Goal: Transaction & Acquisition: Register for event/course

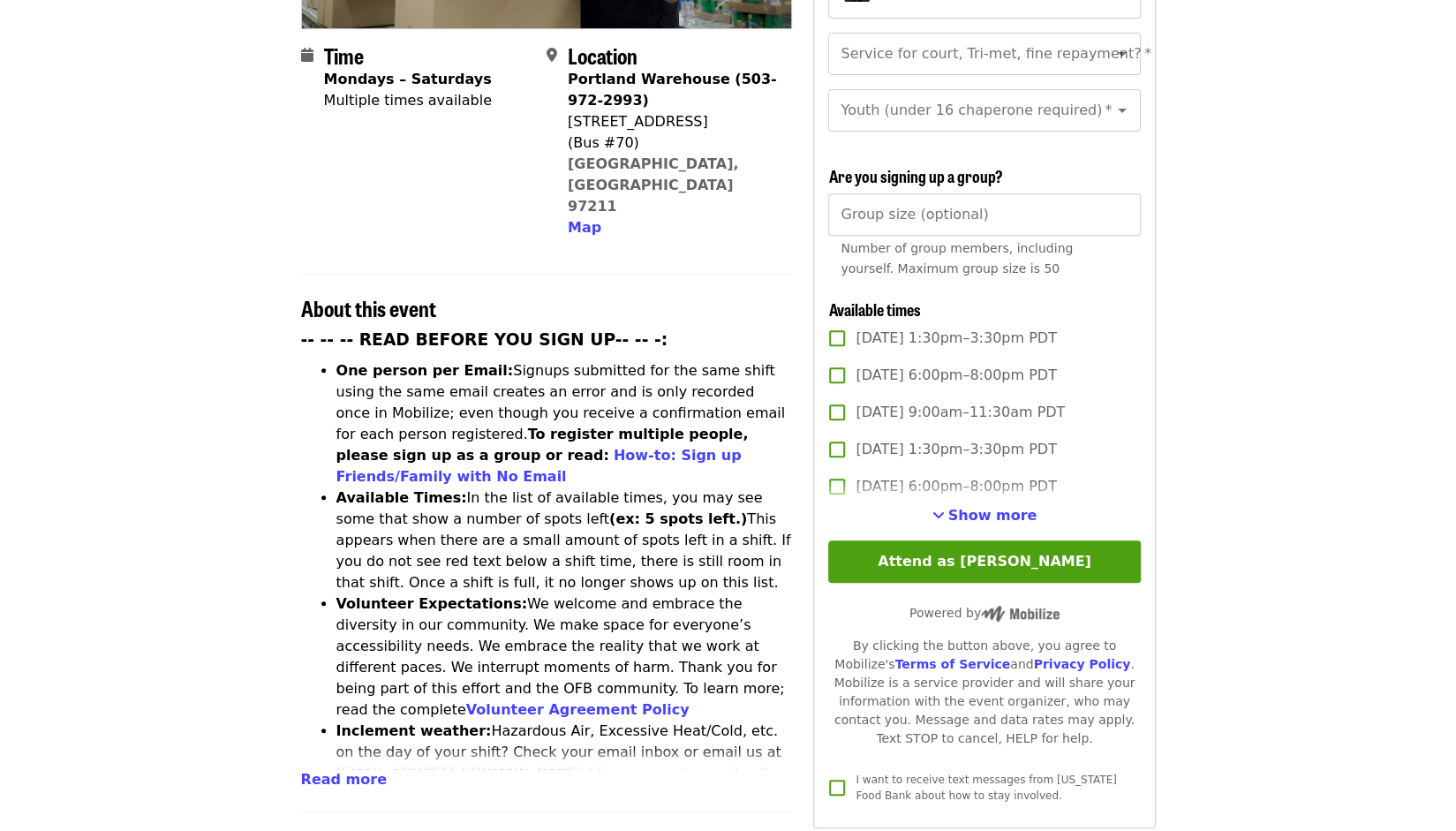
scroll to position [530, 0]
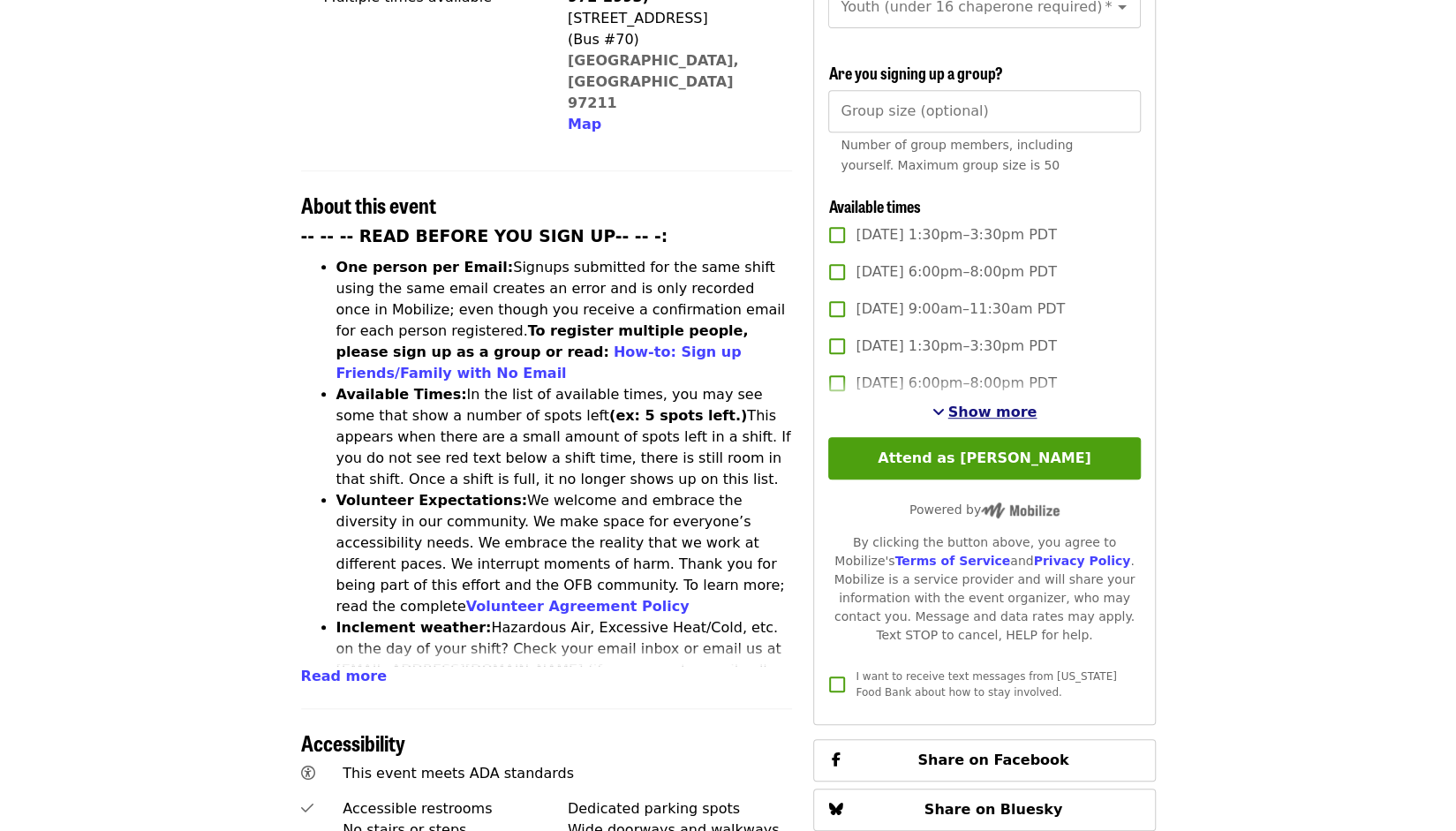
click at [967, 403] on span "Show more" at bounding box center [993, 412] width 89 height 17
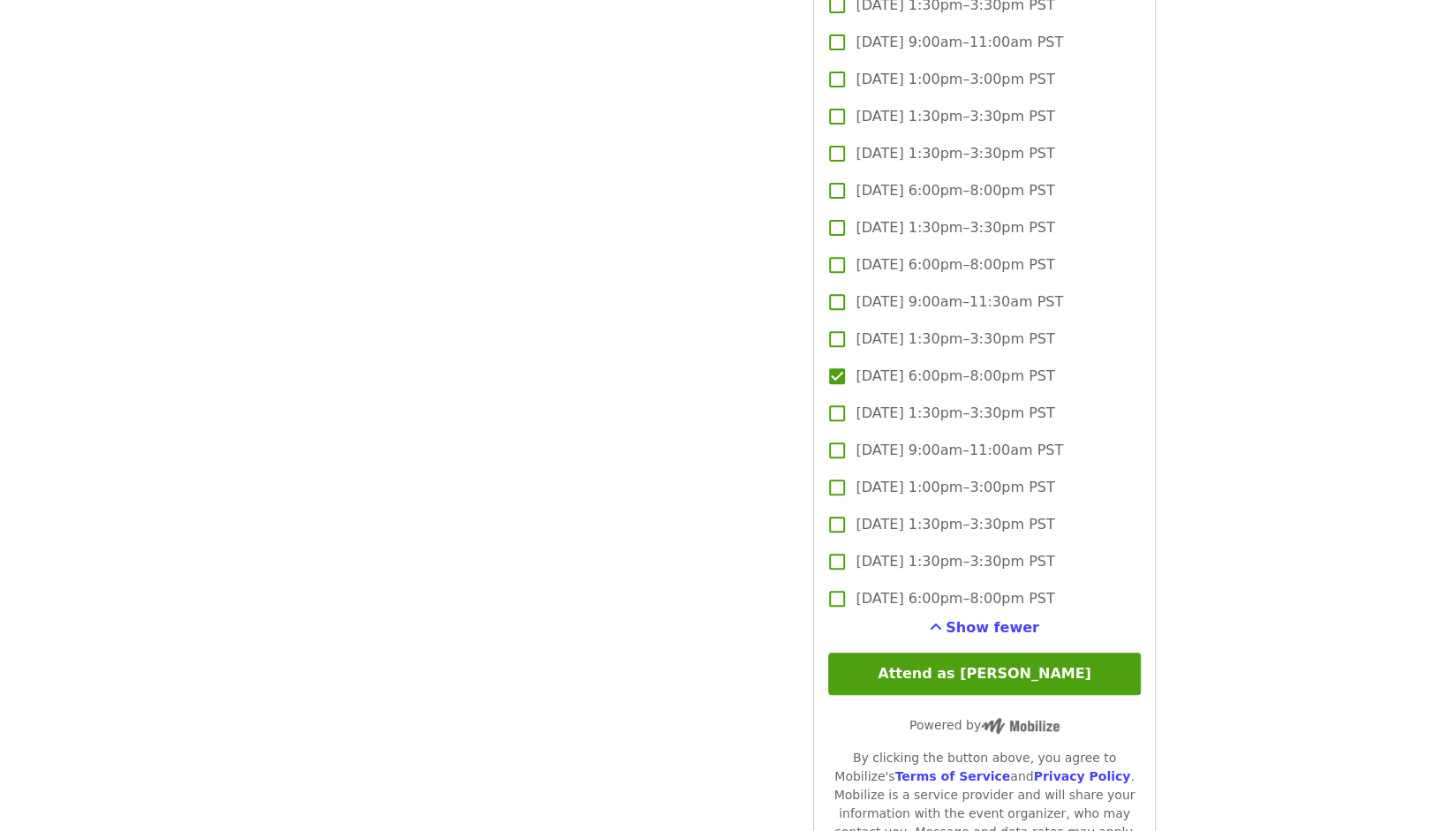
scroll to position [4678, 0]
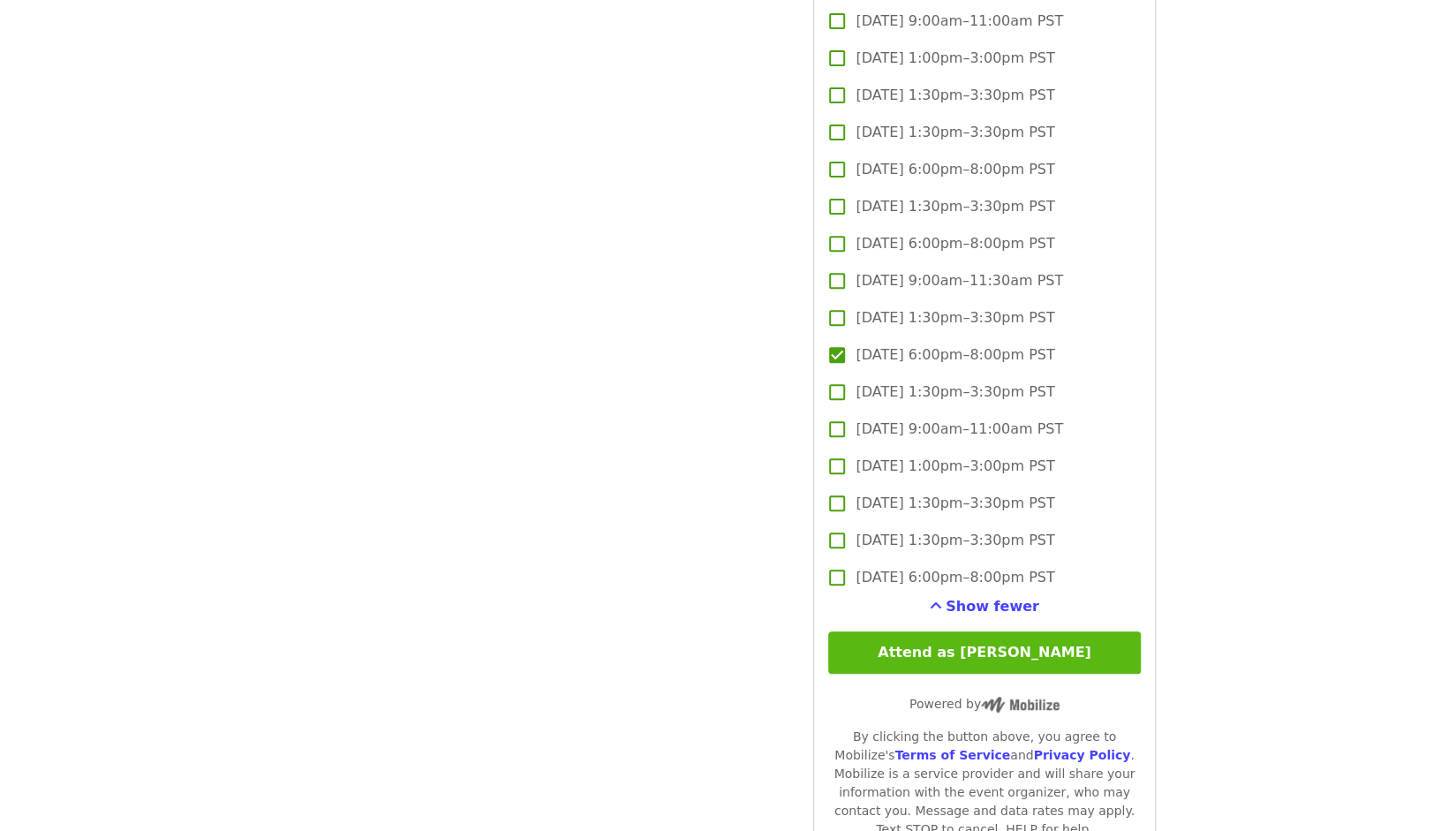
click at [920, 658] on button "Attend as [PERSON_NAME]" at bounding box center [984, 652] width 311 height 42
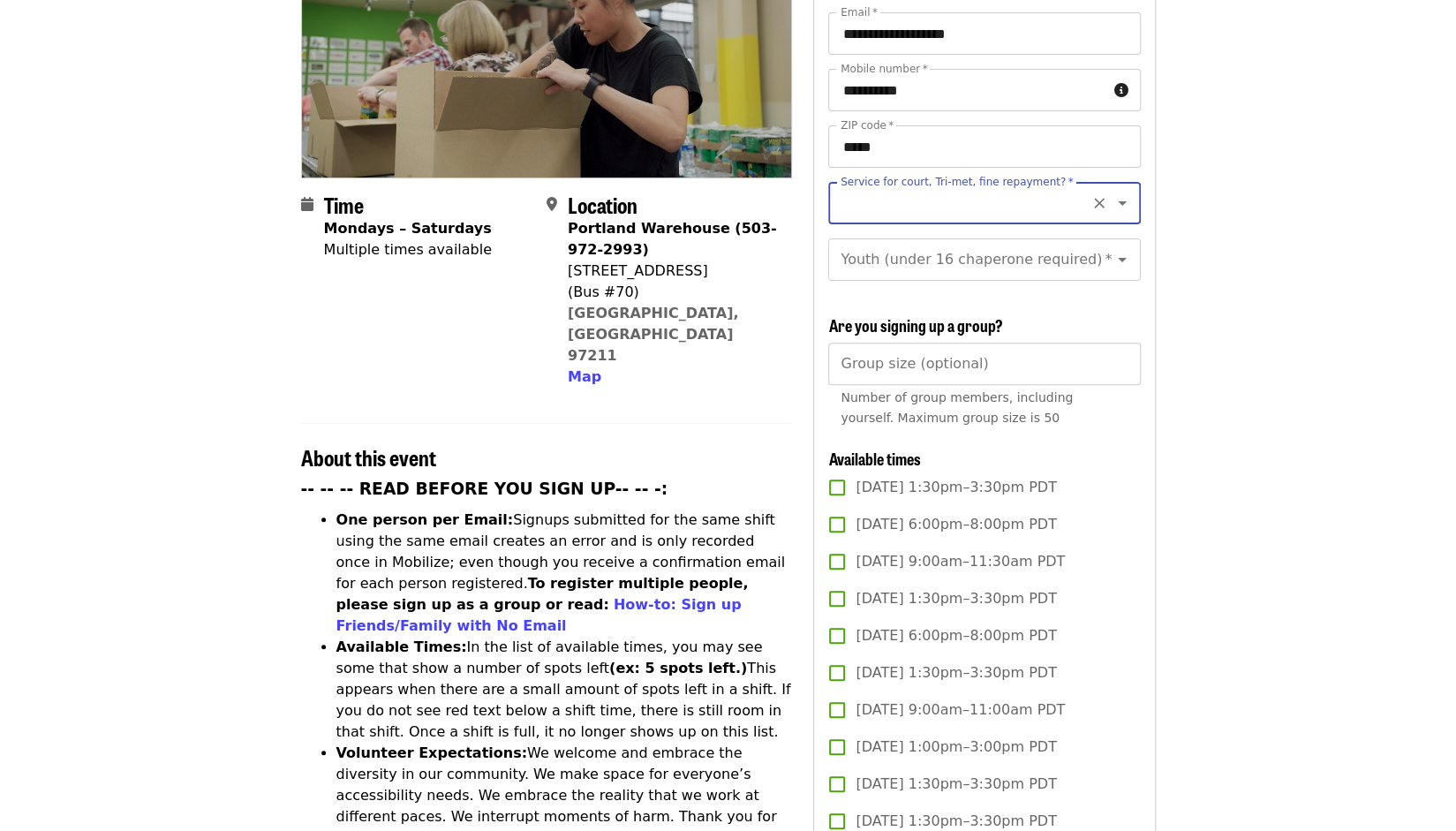
scroll to position [167, 0]
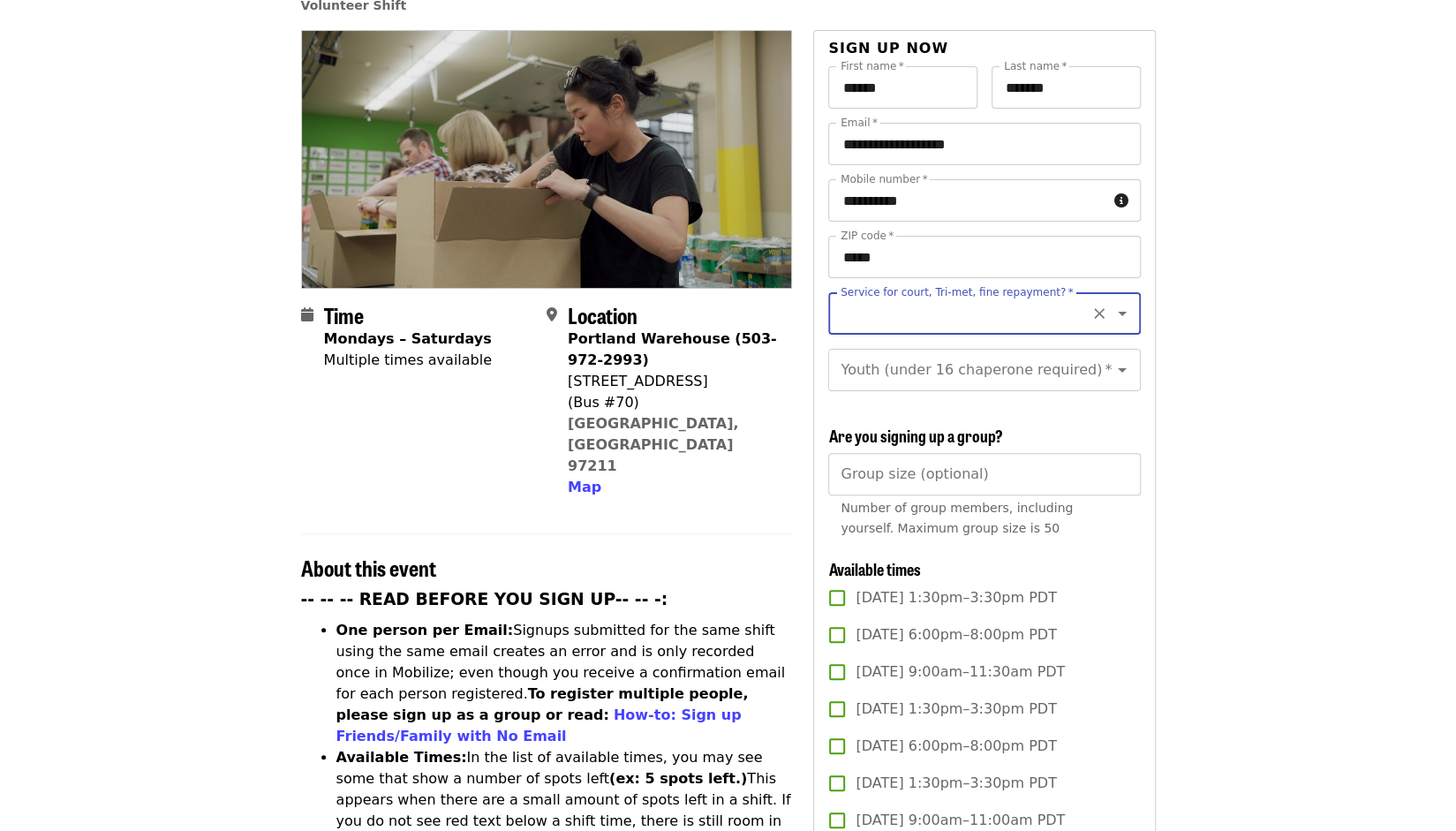
click at [1118, 311] on icon "Open" at bounding box center [1122, 313] width 8 height 5
click at [1032, 334] on li "No" at bounding box center [977, 330] width 299 height 32
type input "**"
click at [1118, 368] on icon "Open" at bounding box center [1122, 370] width 8 height 5
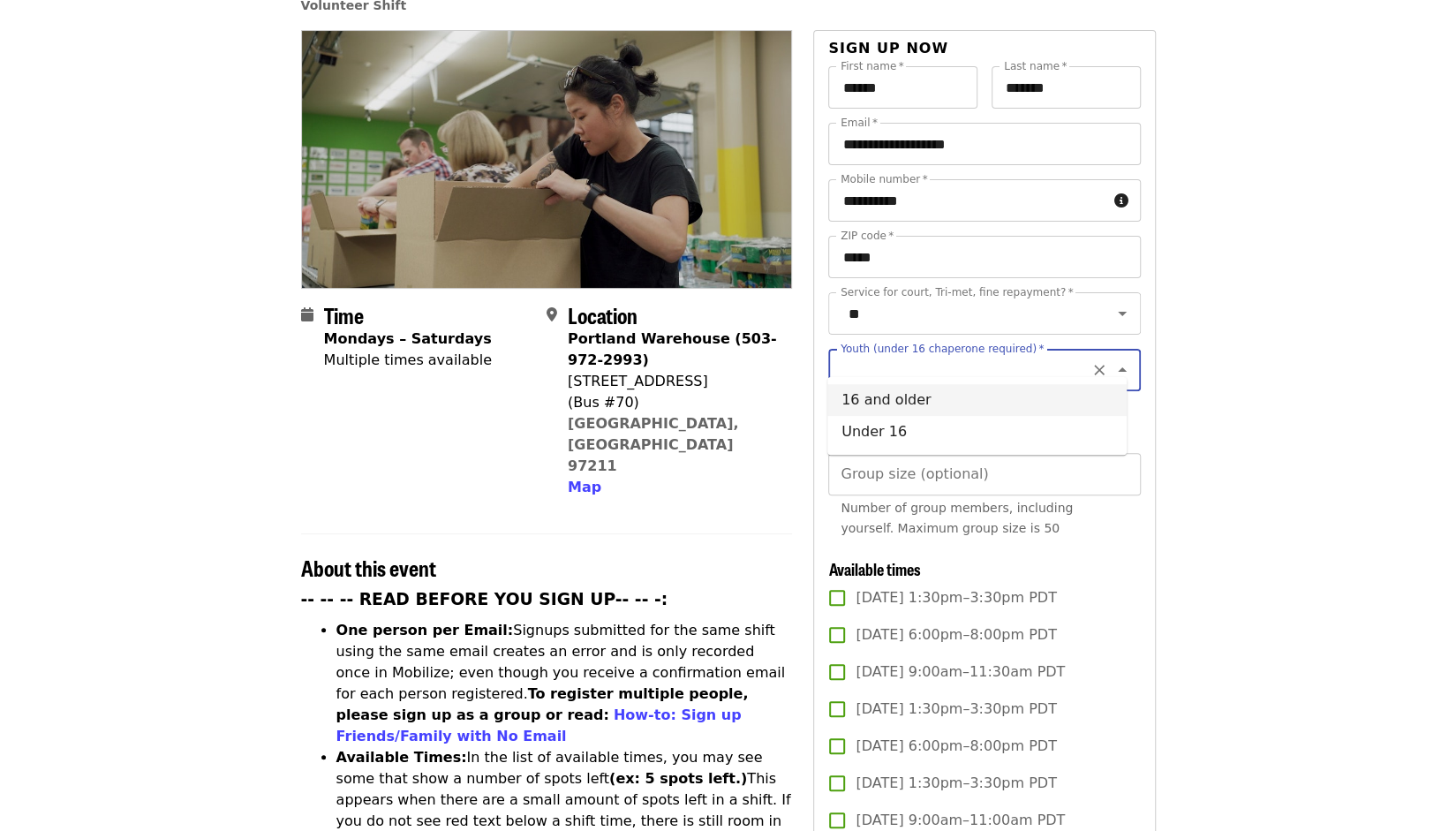
click at [1028, 401] on li "16 and older" at bounding box center [977, 400] width 299 height 32
type input "**********"
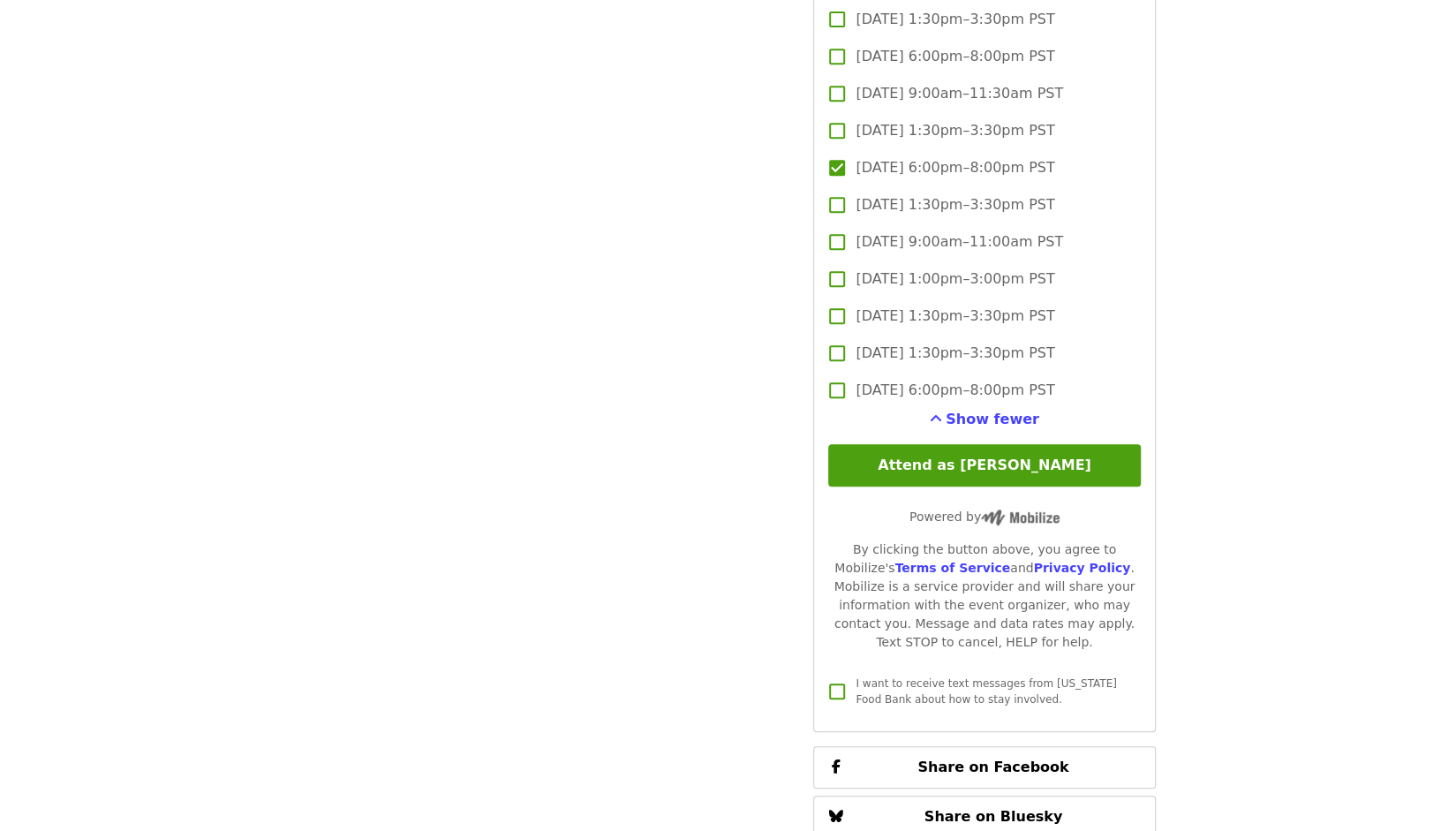
scroll to position [5270, 0]
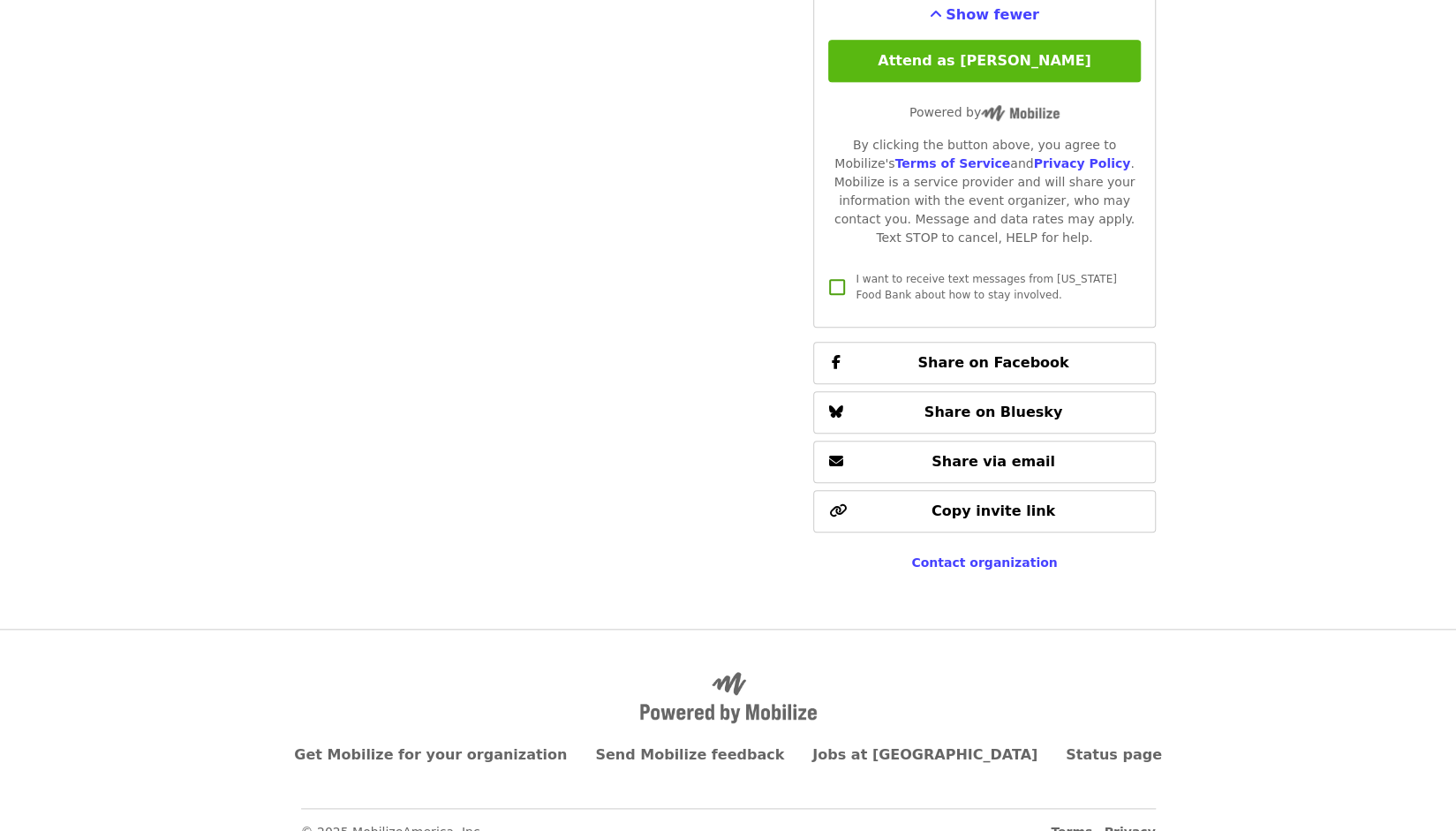
click at [957, 63] on button "Attend as [PERSON_NAME]" at bounding box center [984, 60] width 311 height 42
